Goal: Find specific page/section: Find specific page/section

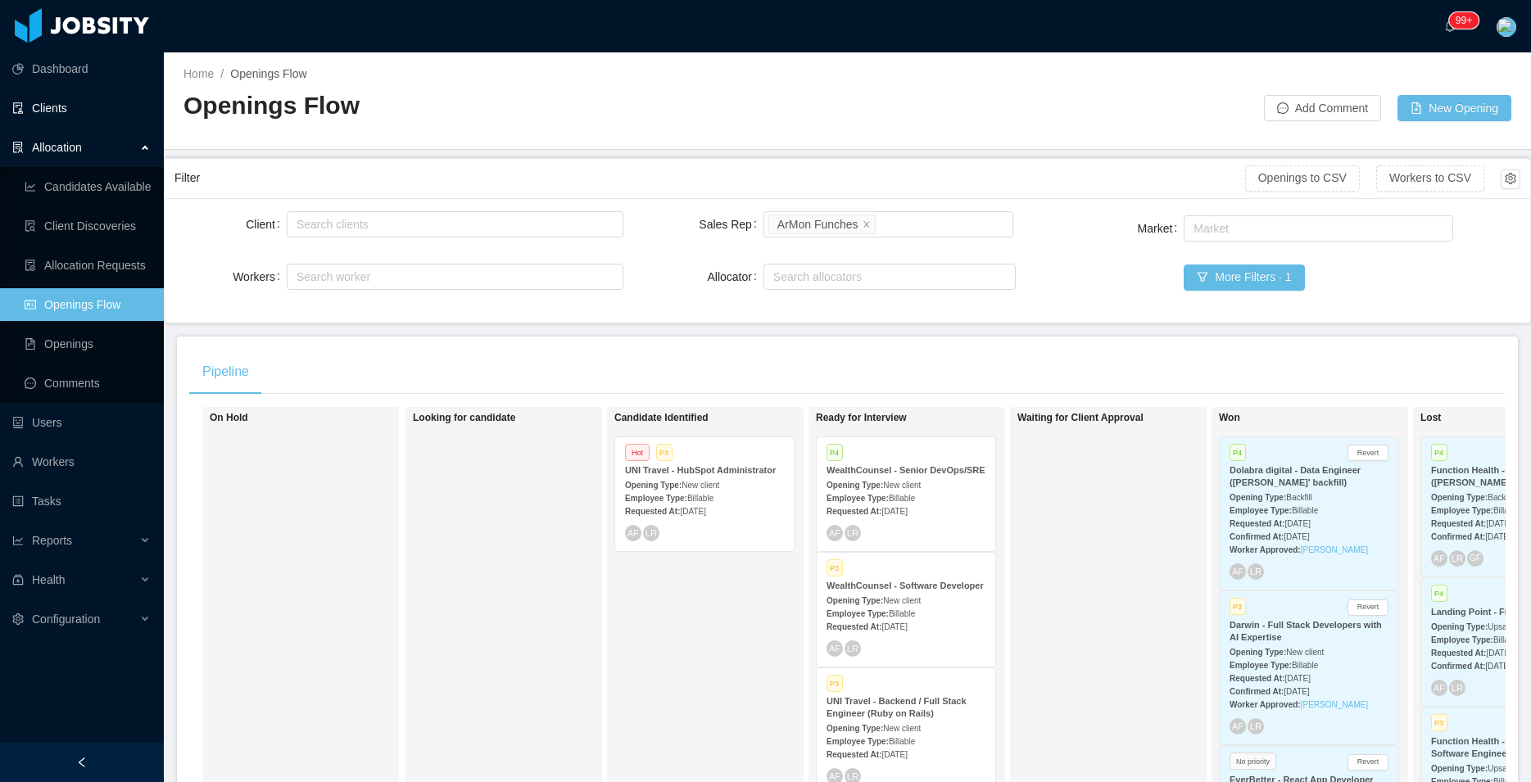
click at [57, 112] on link "Clients" at bounding box center [81, 108] width 138 height 33
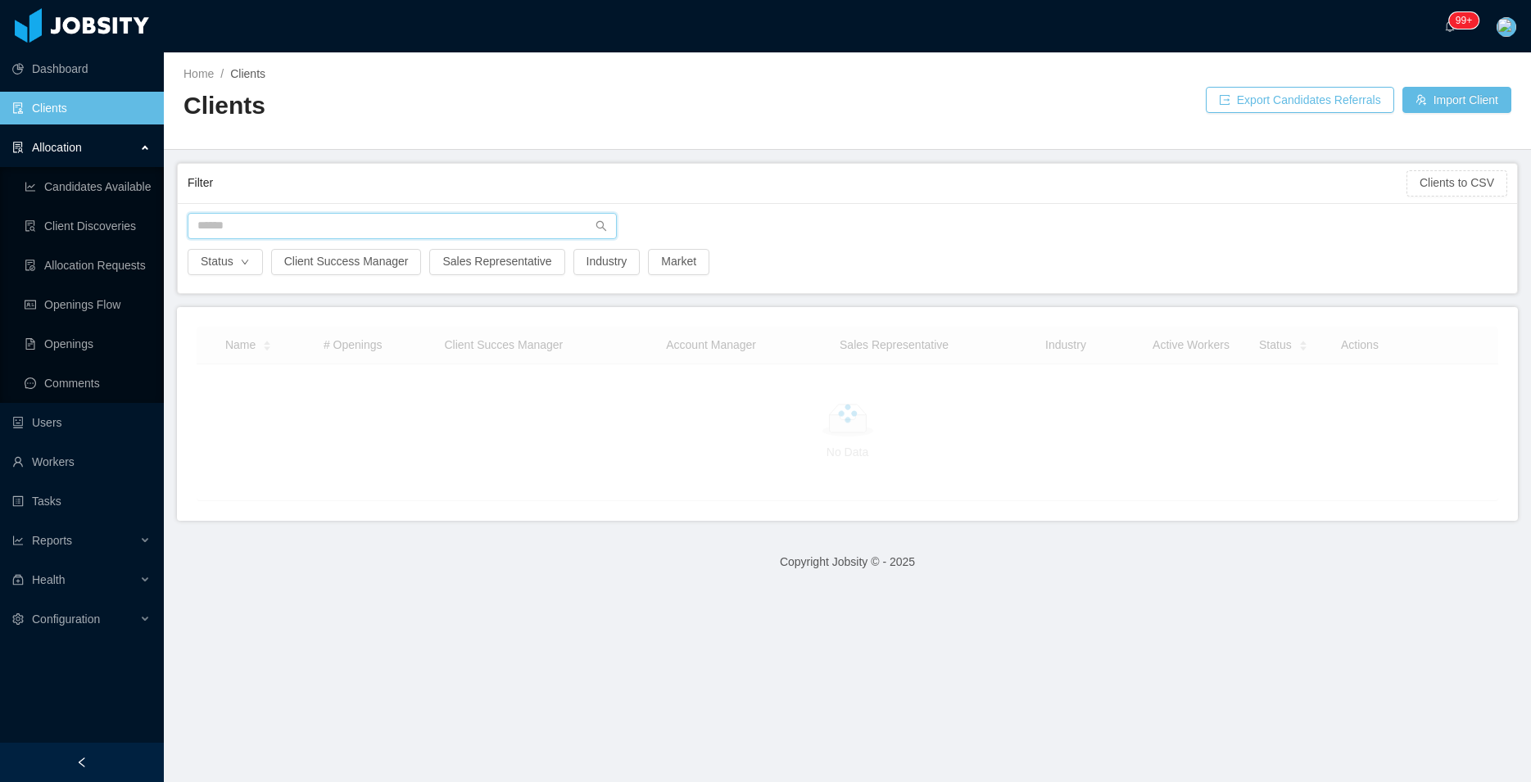
click at [393, 223] on input "text" at bounding box center [402, 226] width 429 height 26
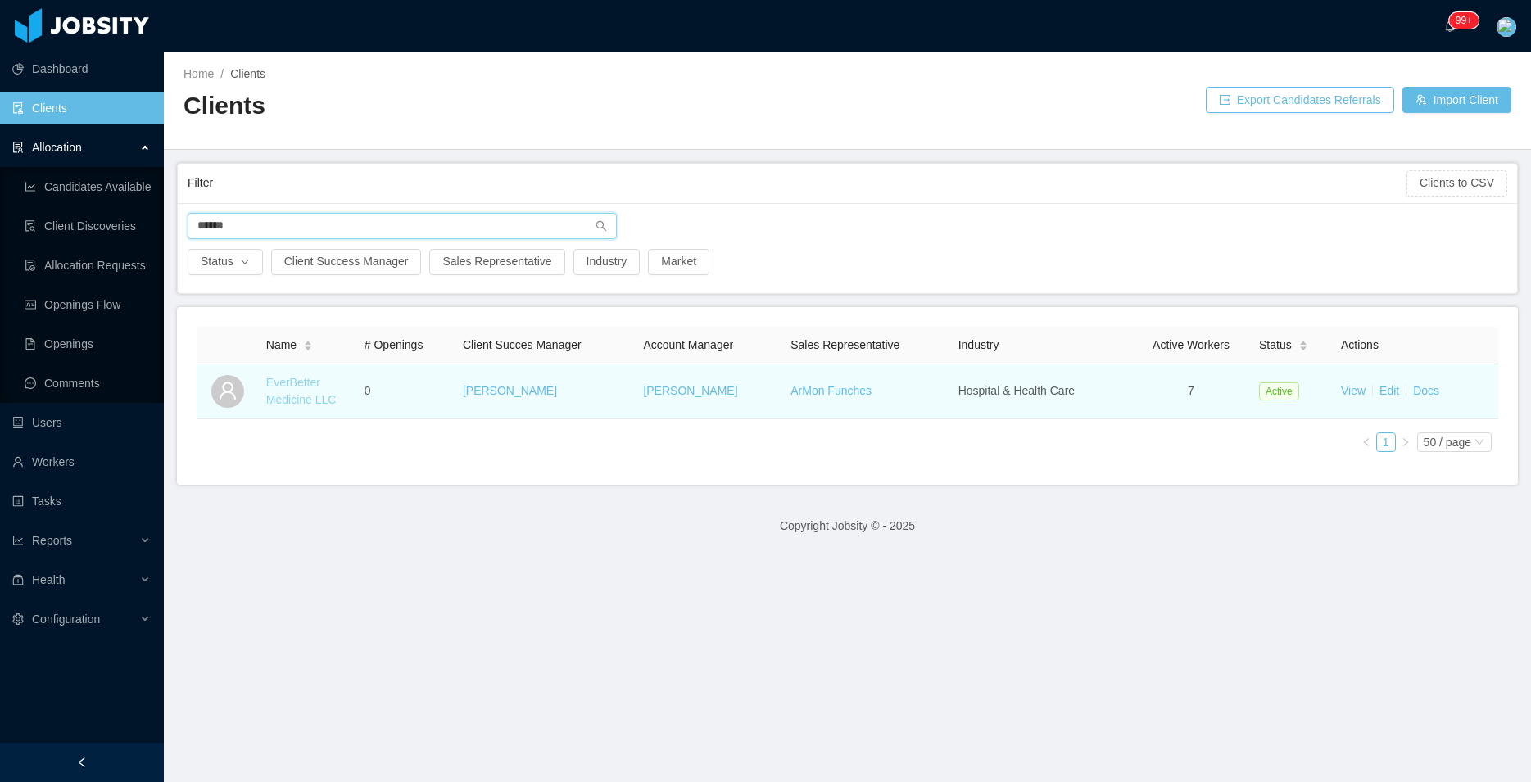
type input "******"
click at [304, 386] on link "EverBetter Medicine LLC" at bounding box center [301, 391] width 70 height 30
